Goal: Information Seeking & Learning: Learn about a topic

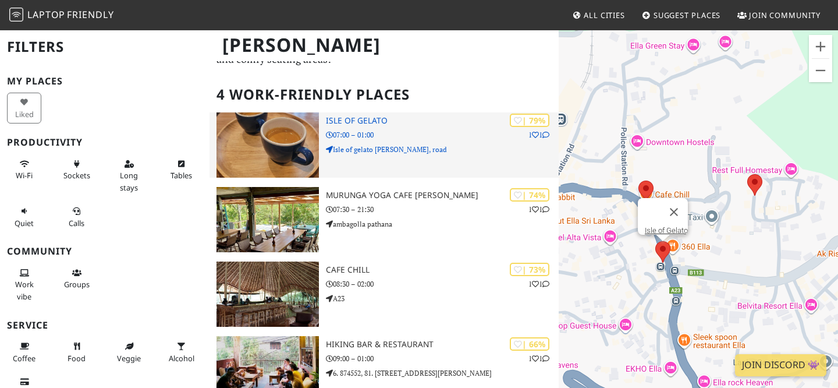
scroll to position [63, 0]
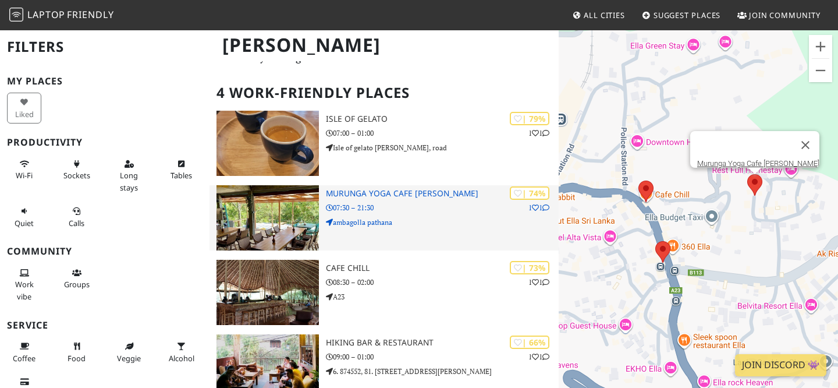
click at [424, 221] on p "ambagolla pathana" at bounding box center [442, 222] width 233 height 11
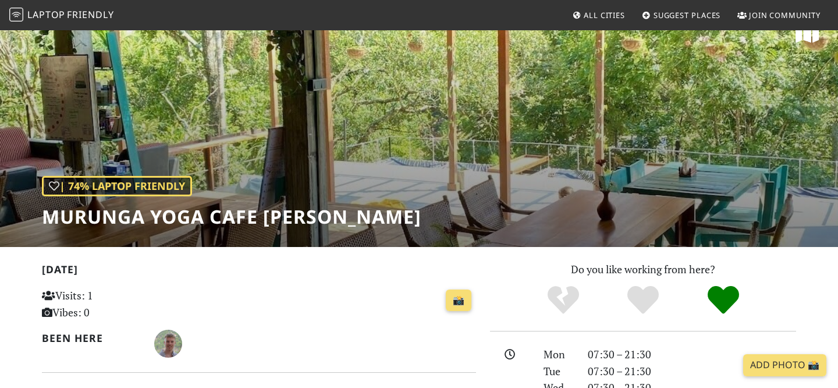
scroll to position [19, 0]
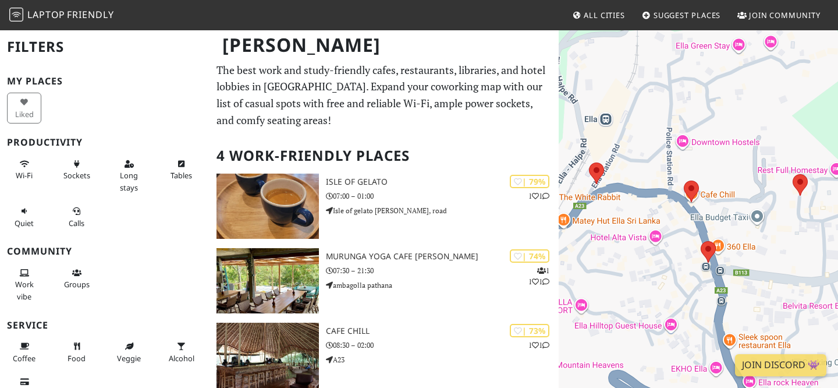
scroll to position [63, 0]
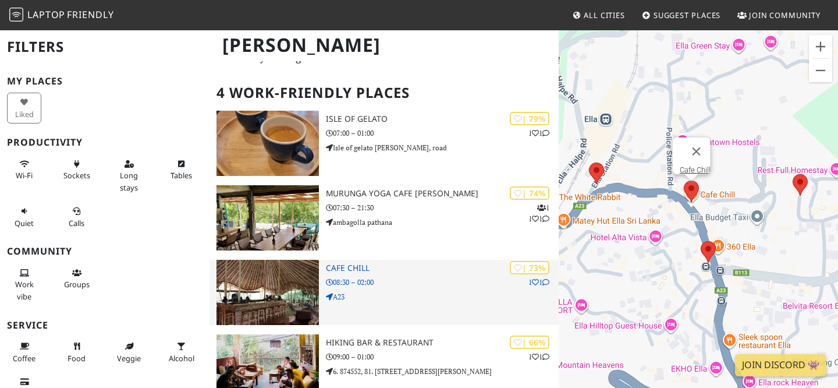
click at [351, 268] on h3 "Cafe Chill" at bounding box center [442, 268] width 233 height 10
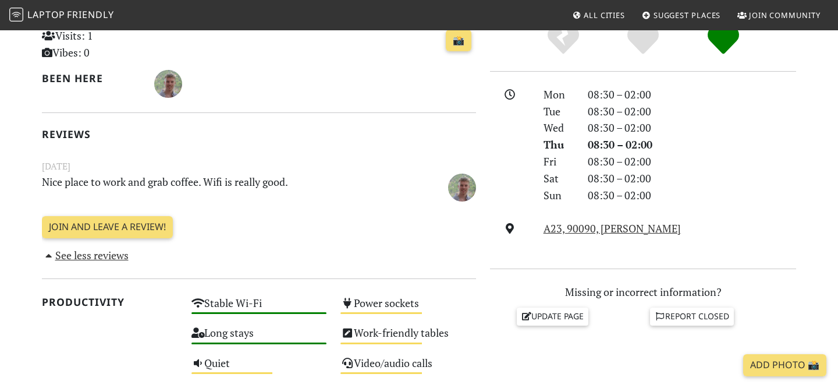
scroll to position [291, 0]
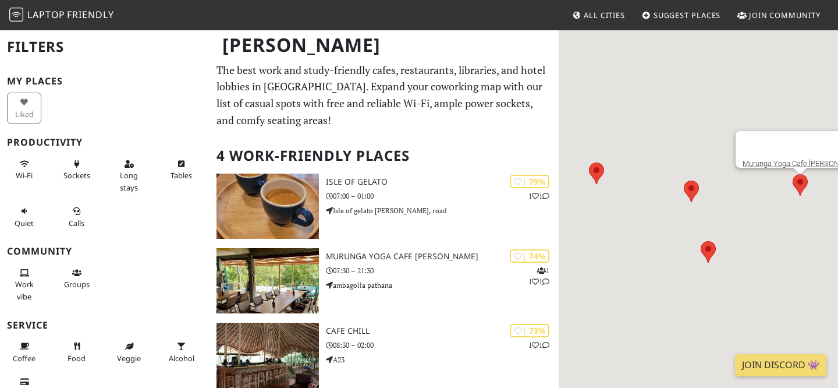
scroll to position [63, 0]
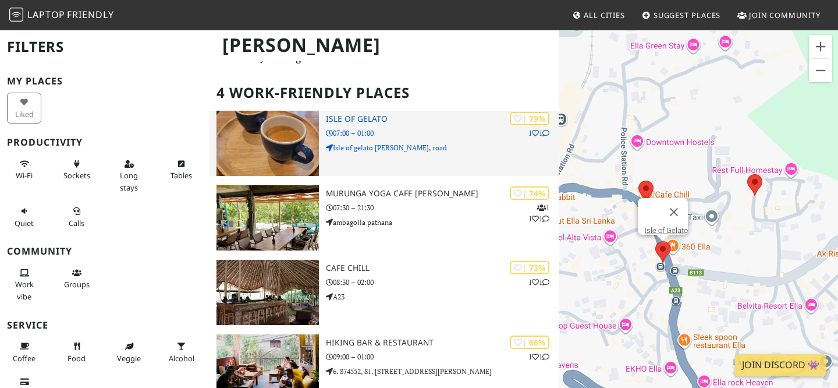
click at [350, 116] on h3 "Isle of Gelato" at bounding box center [442, 119] width 233 height 10
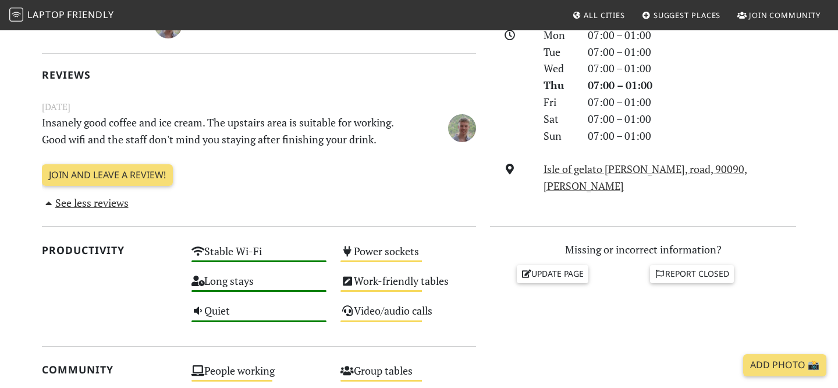
scroll to position [350, 0]
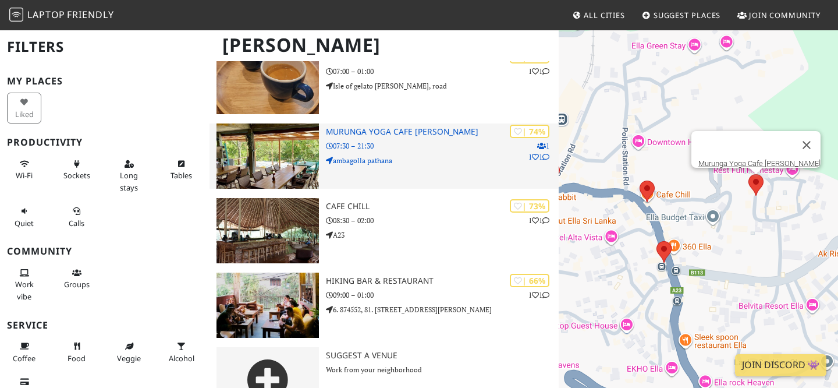
scroll to position [134, 0]
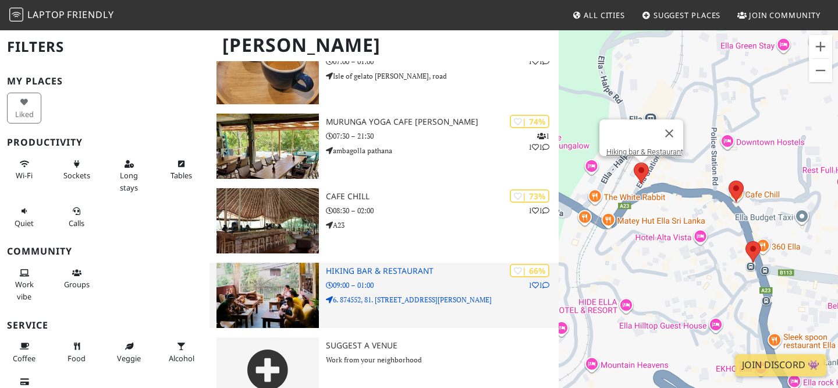
click at [400, 263] on div "| 66% 1 1 Hiking bar & Restaurant 09:00 – 01:00 6. 874552, 81. 046903, Ella Sta…" at bounding box center [442, 295] width 233 height 65
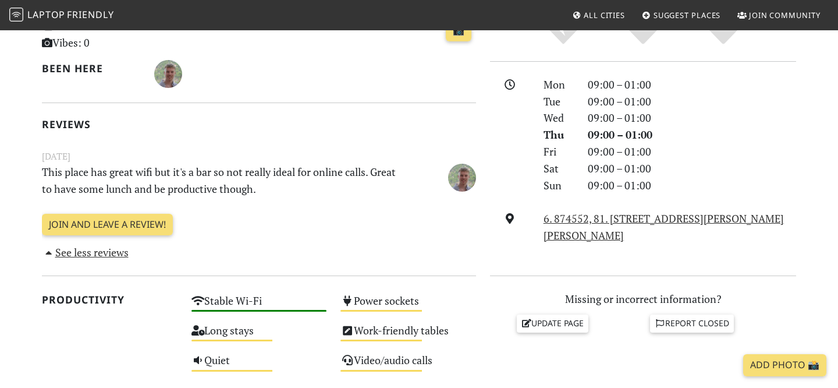
scroll to position [316, 0]
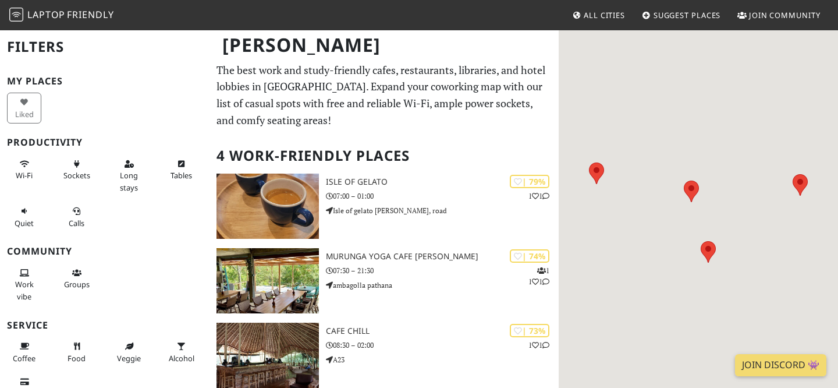
scroll to position [134, 0]
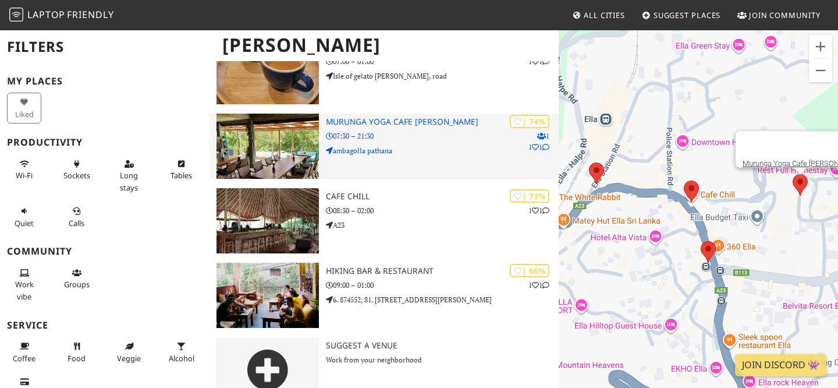
click at [437, 132] on p "07:30 – 21:30" at bounding box center [442, 135] width 233 height 11
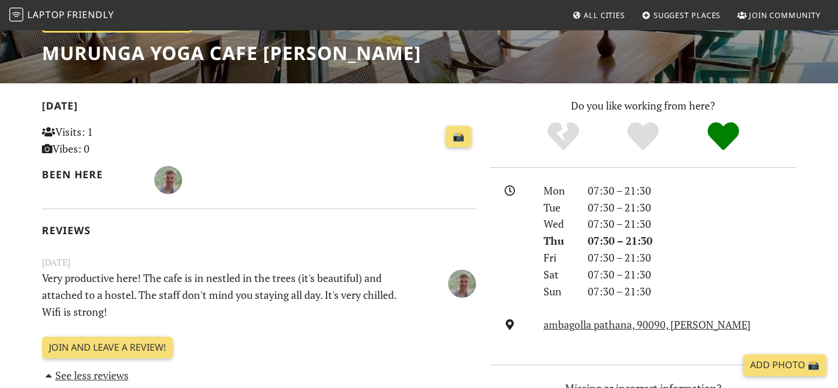
scroll to position [178, 0]
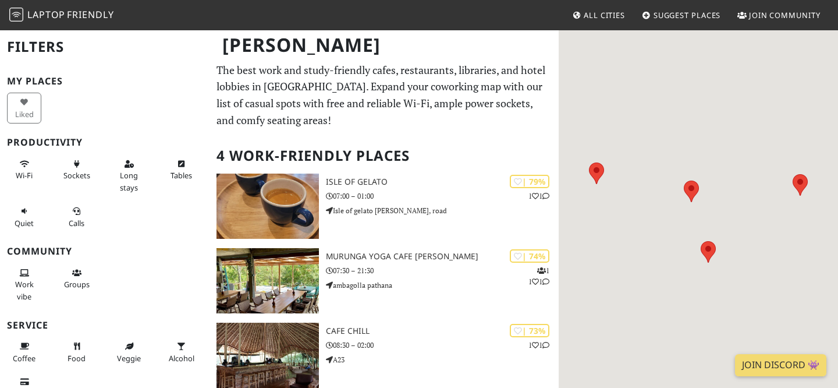
scroll to position [134, 0]
